Goal: Task Accomplishment & Management: Manage account settings

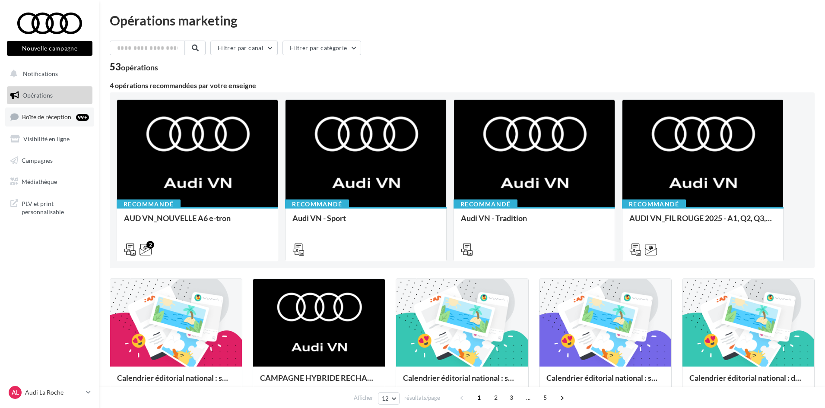
click at [26, 116] on span "Boîte de réception" at bounding box center [46, 116] width 49 height 7
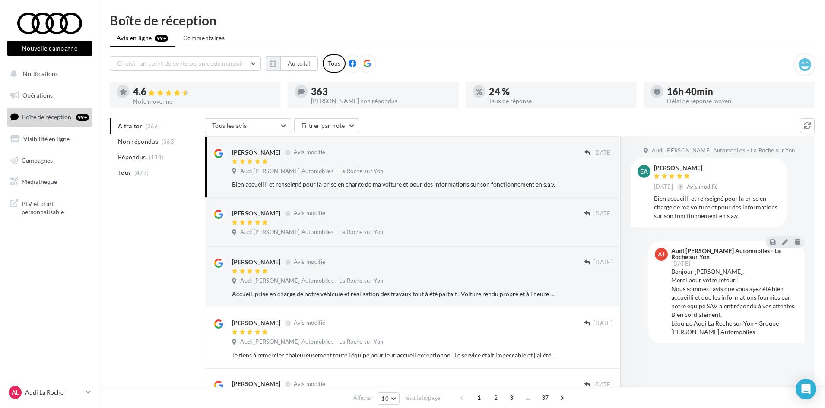
click at [92, 393] on div "AL Audi La Roche audi-saor-85000" at bounding box center [49, 397] width 99 height 24
click at [84, 392] on link "AL Audi La Roche audi-saor-85000" at bounding box center [50, 393] width 86 height 16
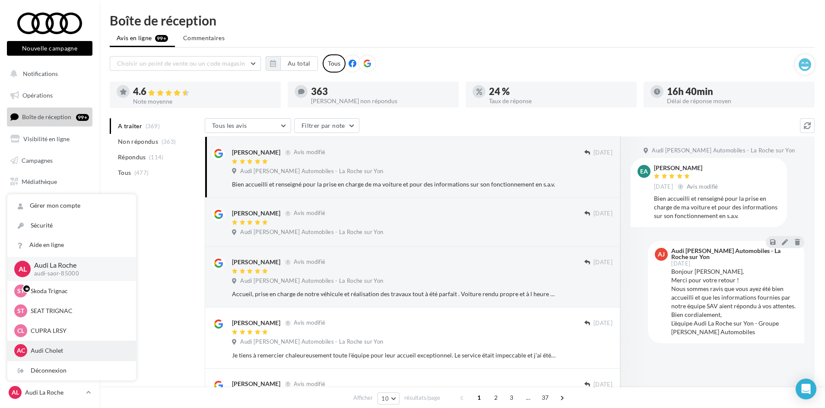
click at [50, 345] on div "AC Audi Cholet audi-saor-49300" at bounding box center [71, 350] width 115 height 13
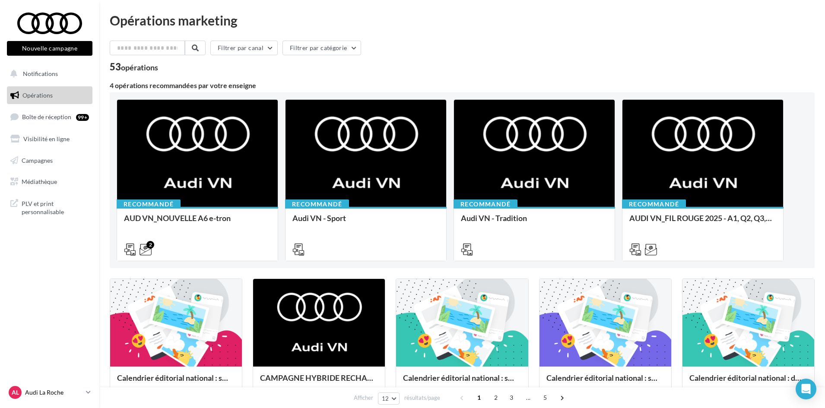
drag, startPoint x: 30, startPoint y: 393, endPoint x: 32, endPoint y: 388, distance: 4.7
click at [31, 393] on p "Audi La Roche" at bounding box center [53, 392] width 57 height 9
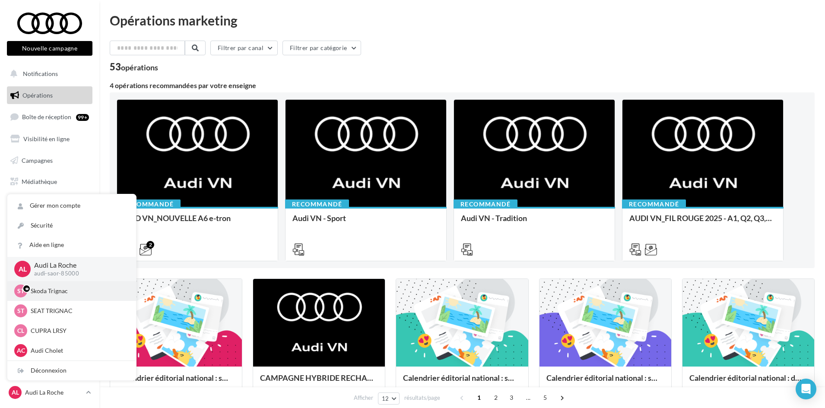
click at [56, 287] on p "Skoda Trignac" at bounding box center [78, 291] width 95 height 9
